Goal: Transaction & Acquisition: Obtain resource

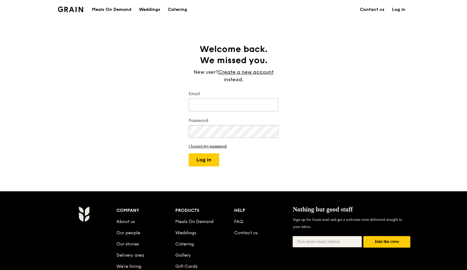
type input "[EMAIL_ADDRESS][DOMAIN_NAME]"
click at [77, 11] on img at bounding box center [70, 10] width 25 height 6
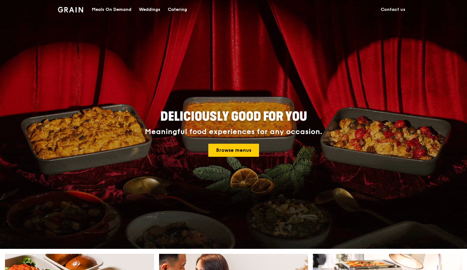
click at [179, 12] on div "Catering" at bounding box center [177, 9] width 19 height 19
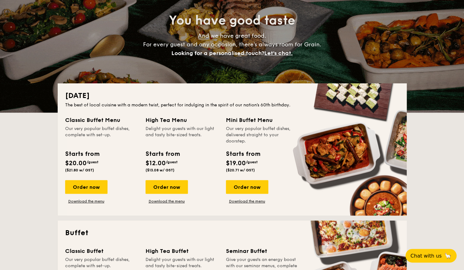
scroll to position [62, 0]
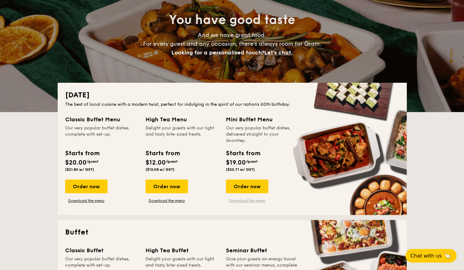
click at [247, 200] on link "Download the menu" at bounding box center [247, 200] width 42 height 5
click at [101, 200] on link "Download the menu" at bounding box center [86, 200] width 42 height 5
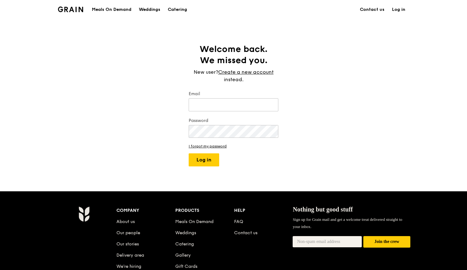
type input "seraphina@grain.com.sg"
click at [171, 7] on div "Catering" at bounding box center [177, 9] width 19 height 19
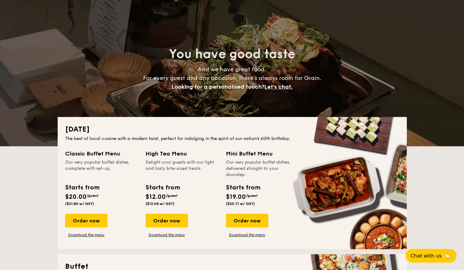
scroll to position [62, 0]
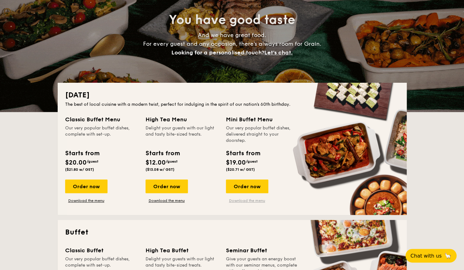
click at [249, 199] on link "Download the menu" at bounding box center [247, 200] width 42 height 5
